Goal: Check status: Check status

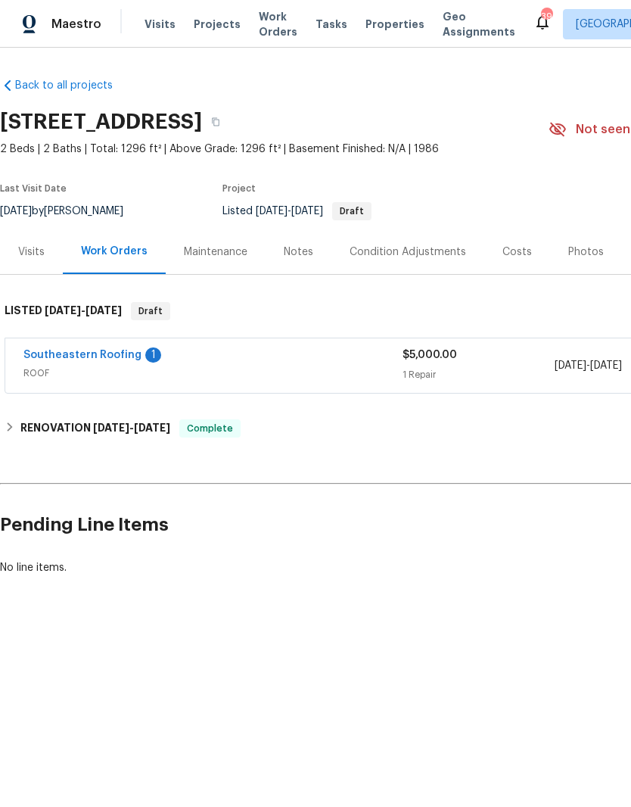
click at [50, 359] on link "Southeastern Roofing" at bounding box center [82, 355] width 118 height 11
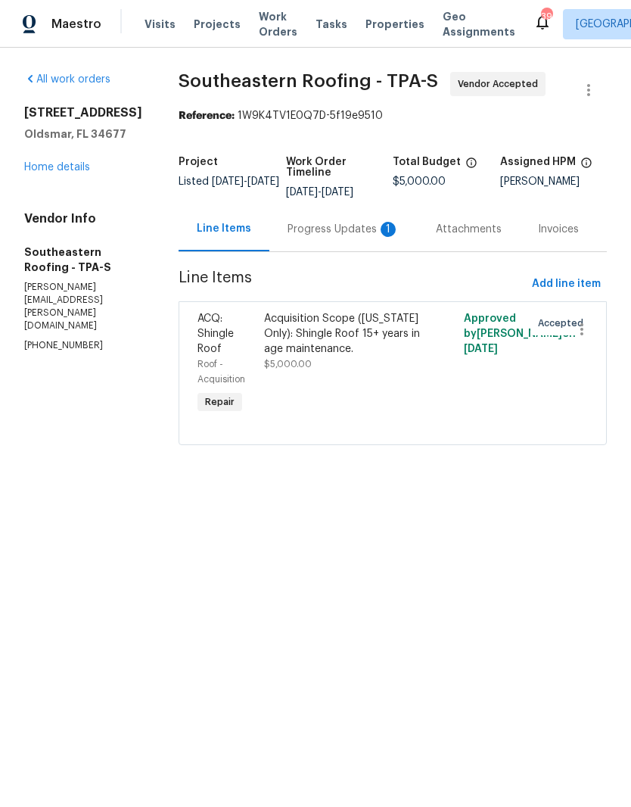
click at [313, 234] on div "Progress Updates 1" at bounding box center [344, 229] width 112 height 15
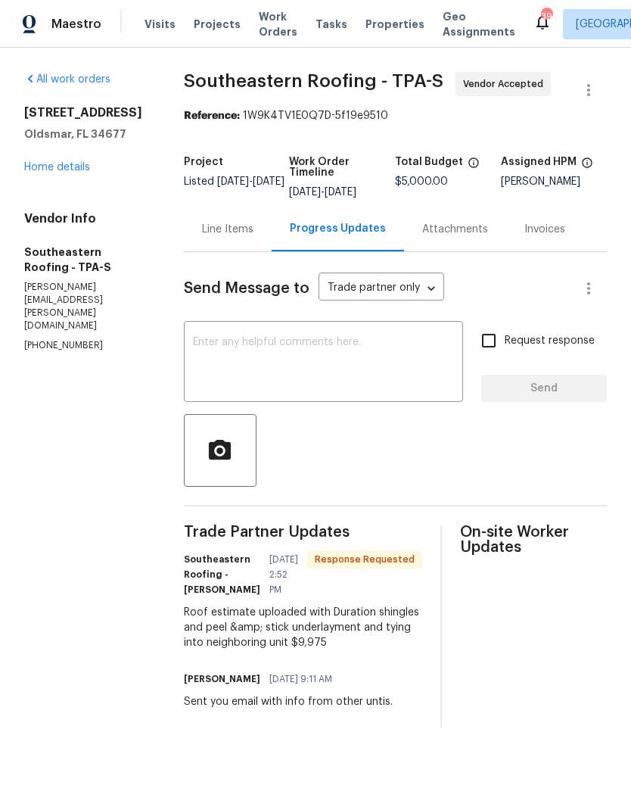
click at [61, 170] on link "Home details" at bounding box center [57, 167] width 66 height 11
